Goal: Task Accomplishment & Management: Manage account settings

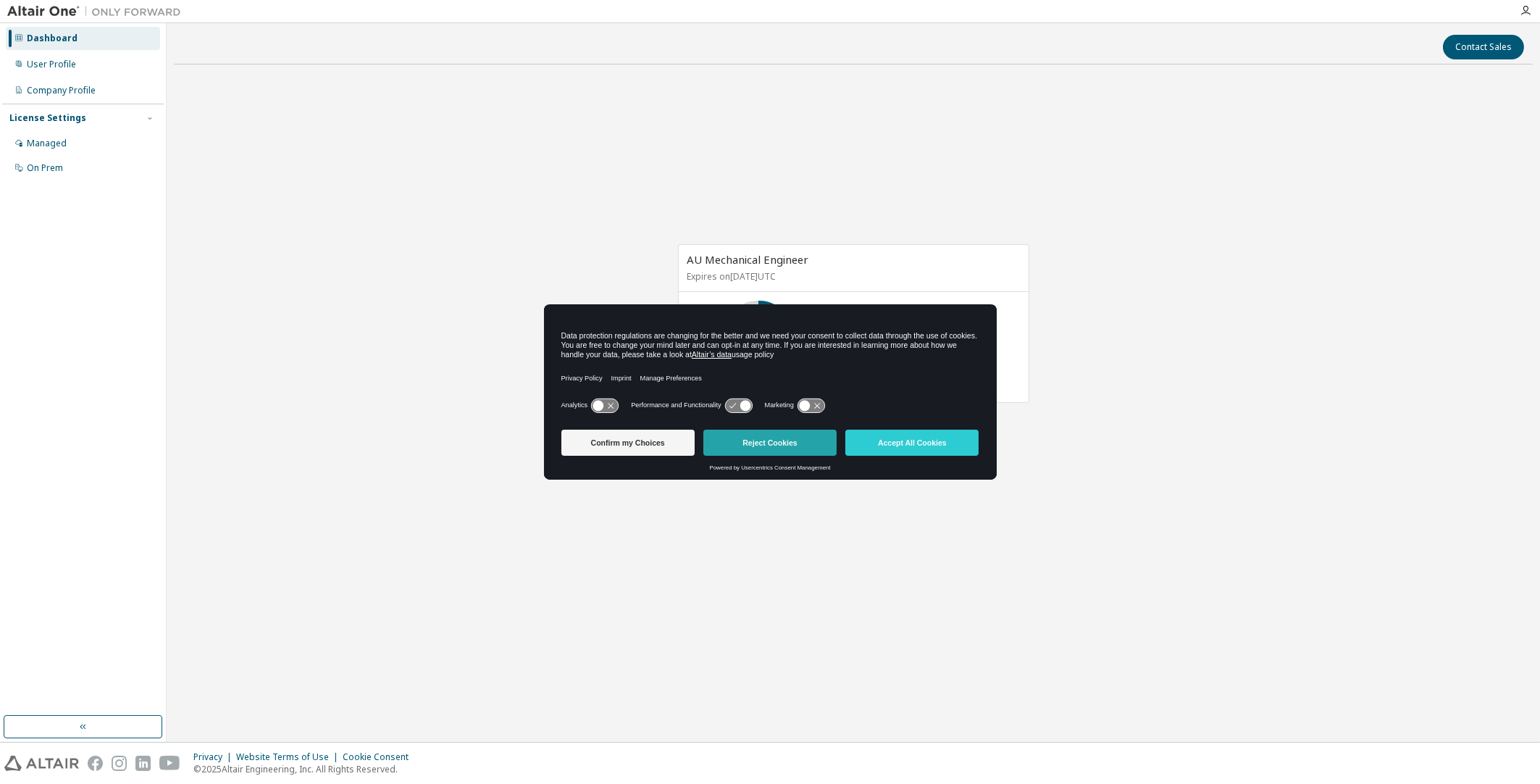
click at [742, 439] on button "Reject Cookies" at bounding box center [770, 442] width 134 height 26
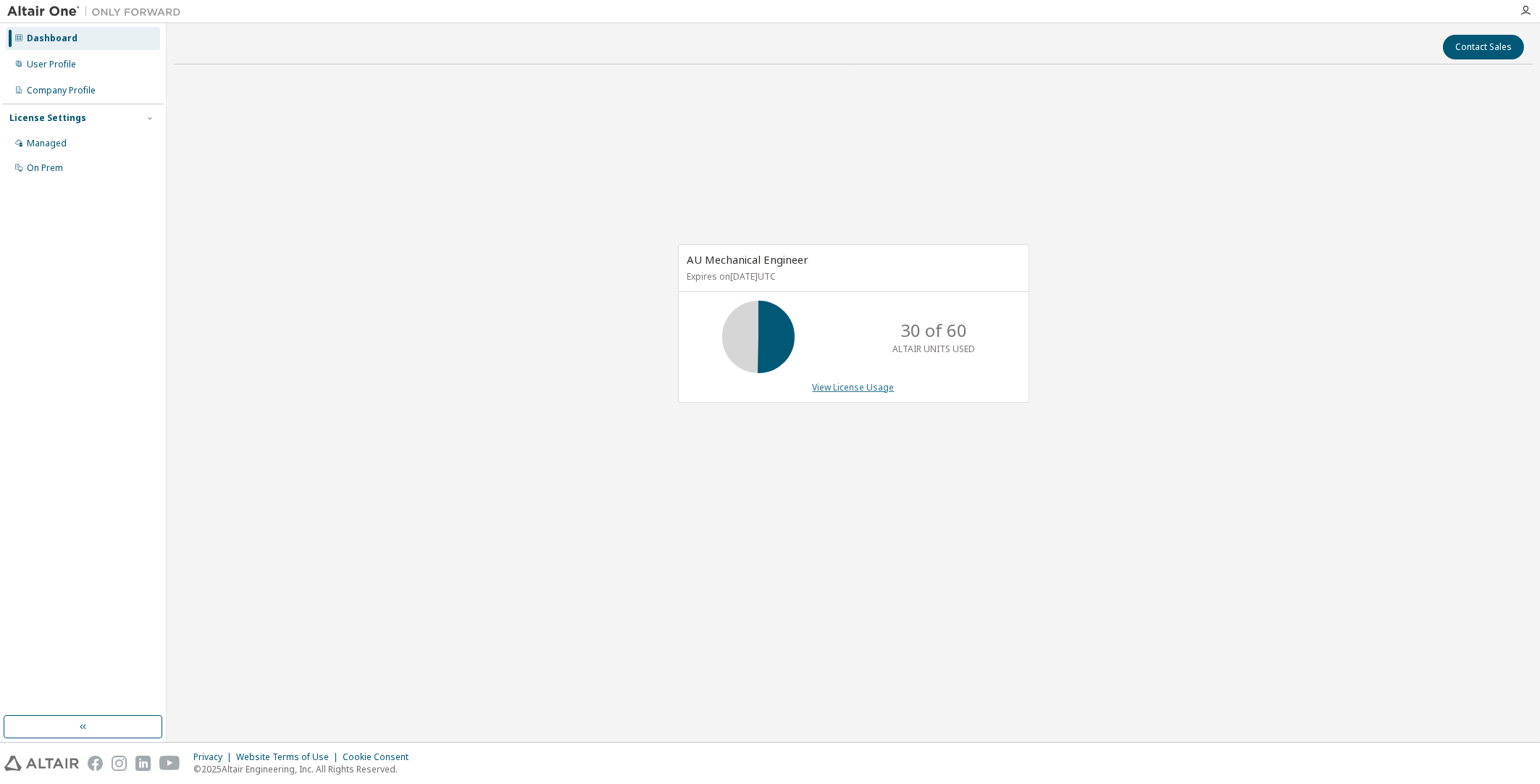
click at [828, 390] on link "View License Usage" at bounding box center [854, 387] width 82 height 13
